Goal: Find specific page/section: Find specific page/section

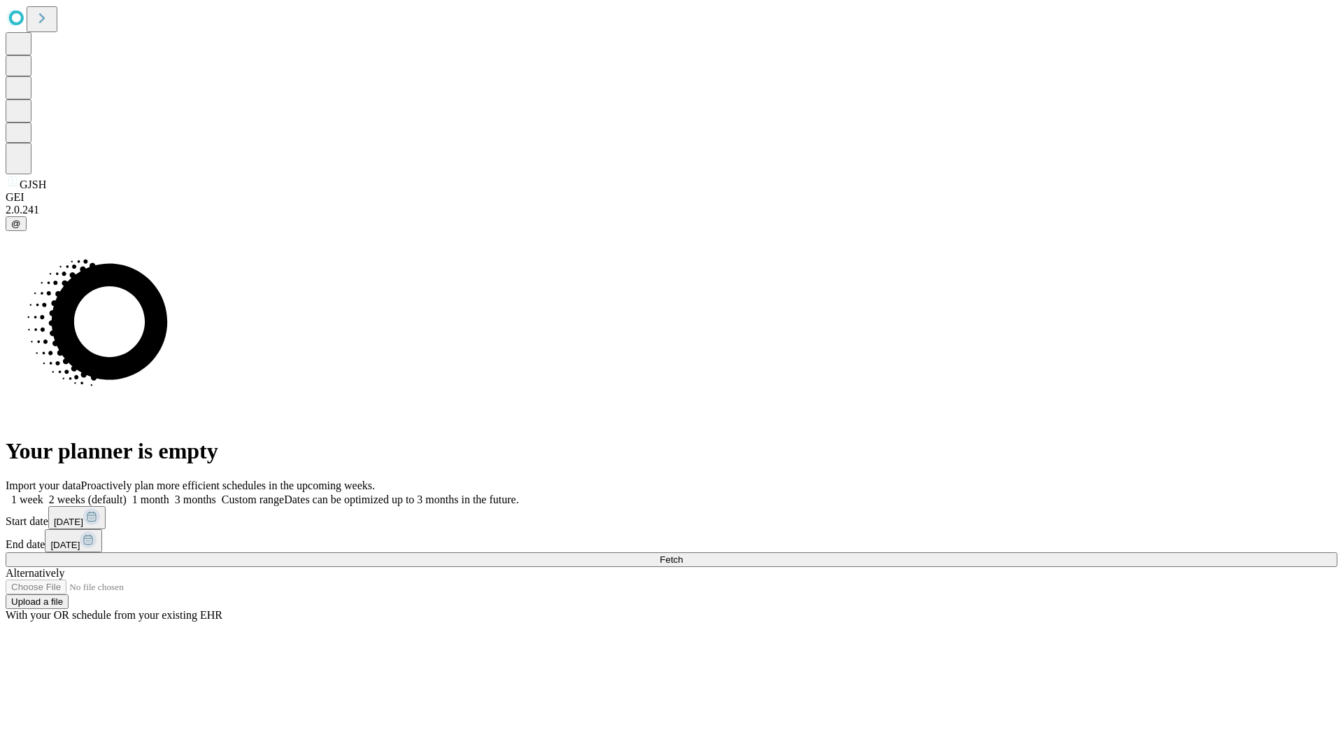
click at [683, 554] on span "Fetch" at bounding box center [671, 559] width 23 height 10
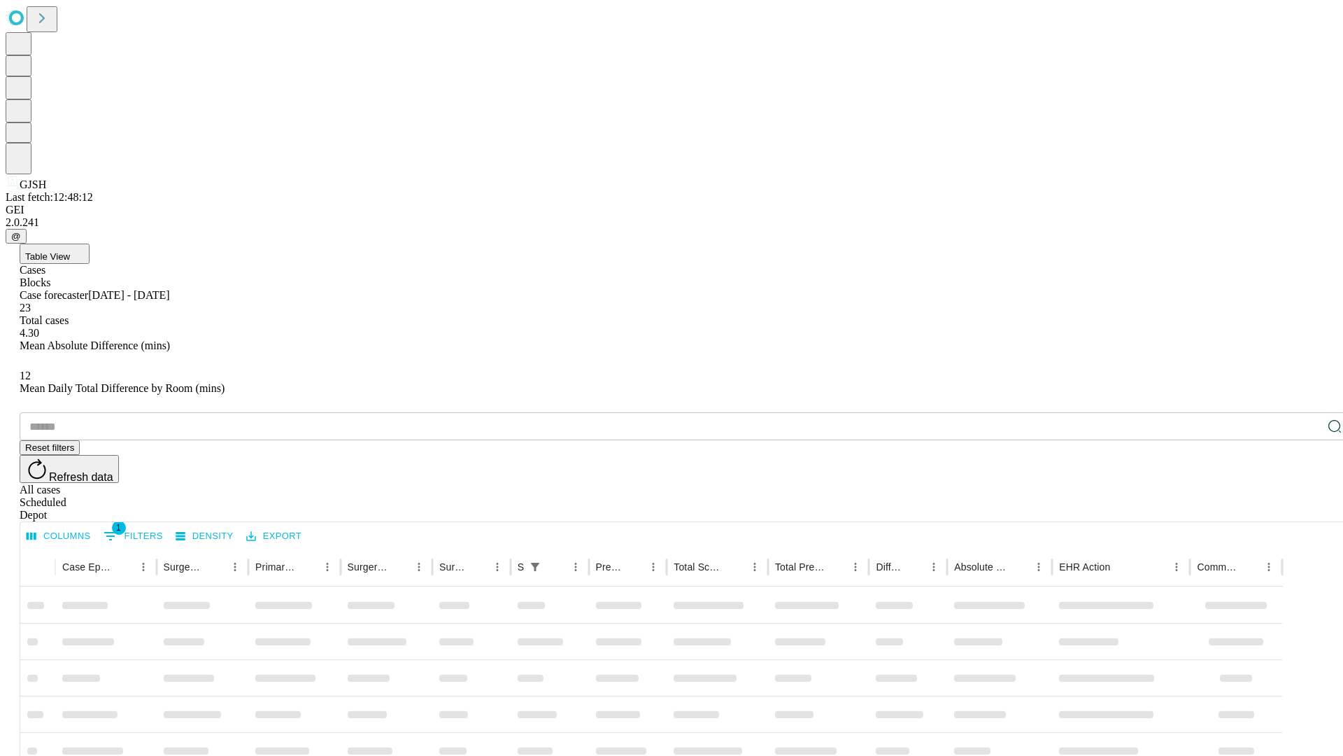
click at [1307, 509] on div "Depot" at bounding box center [686, 515] width 1332 height 13
